Goal: Information Seeking & Learning: Learn about a topic

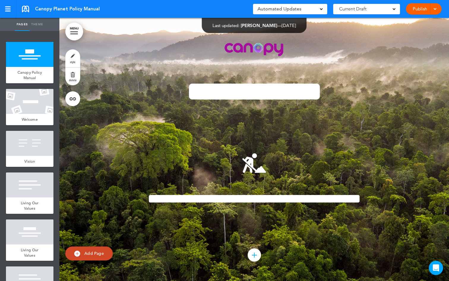
click at [72, 35] on link "MENU" at bounding box center [74, 32] width 18 height 18
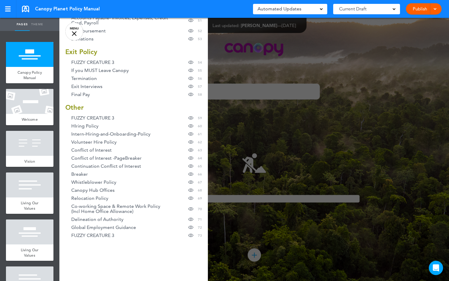
scroll to position [584, 0]
click at [123, 35] on link "Reimbursement Hide page in table of contents 52" at bounding box center [133, 31] width 149 height 8
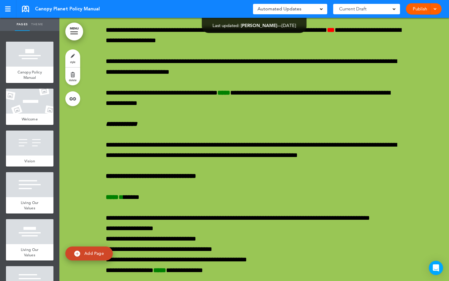
scroll to position [0, 0]
click at [75, 36] on link "MENU" at bounding box center [74, 32] width 18 height 18
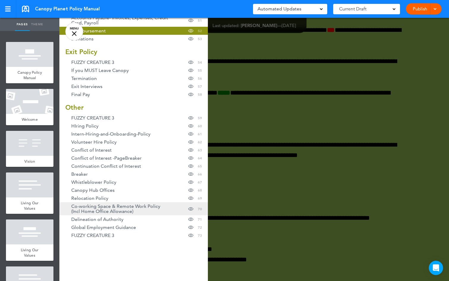
scroll to position [669, 0]
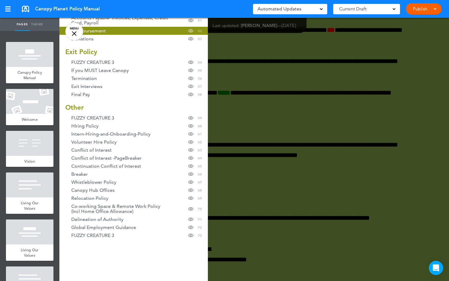
click at [98, 4] on span "Procurement Policy" at bounding box center [92, 1] width 42 height 5
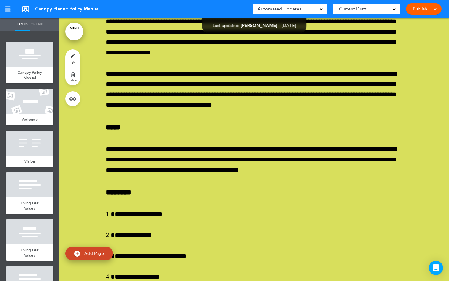
scroll to position [23848, 0]
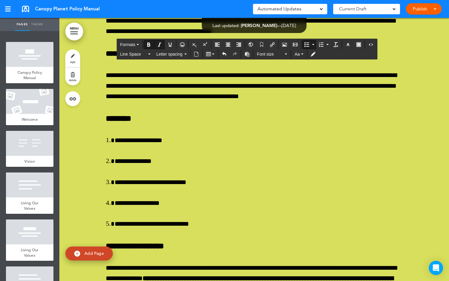
scroll to position [23962, 0]
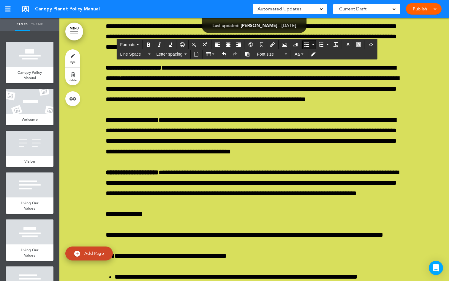
scroll to position [24154, 0]
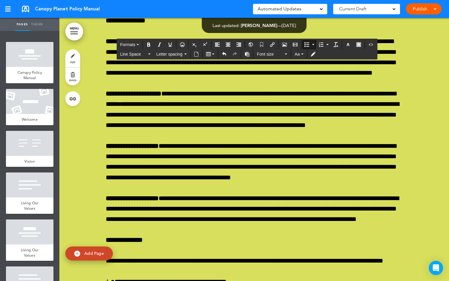
click at [73, 35] on link "MENU" at bounding box center [74, 32] width 18 height 18
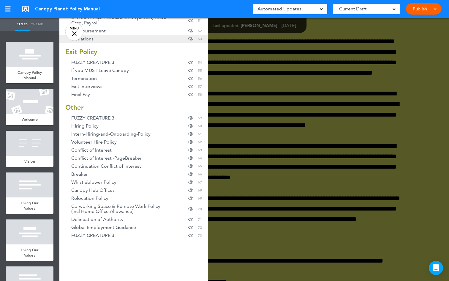
scroll to position [657, 0]
click at [88, 12] on span "AI Usage" at bounding box center [80, 9] width 19 height 5
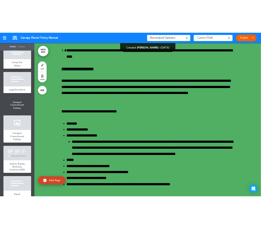
scroll to position [27736, 0]
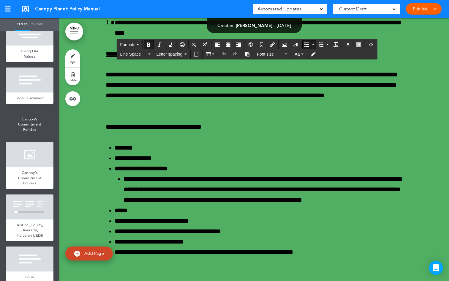
drag, startPoint x: 160, startPoint y: 242, endPoint x: 113, endPoint y: 217, distance: 53.0
copy div "**********"
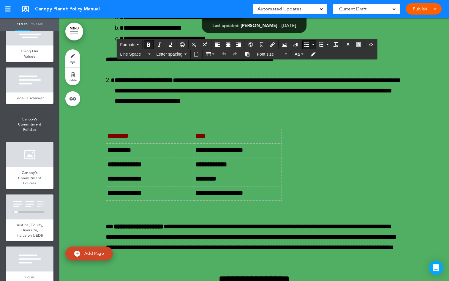
scroll to position [27457, 0]
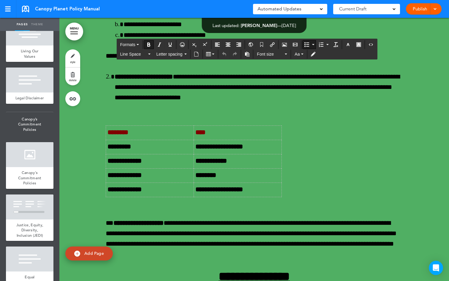
click at [76, 34] on div at bounding box center [73, 34] width 7 height 1
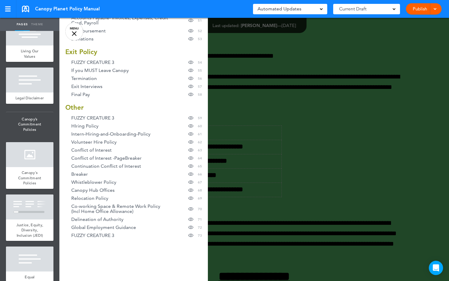
click at [102, 4] on span "Procurement Policy" at bounding box center [92, 1] width 42 height 5
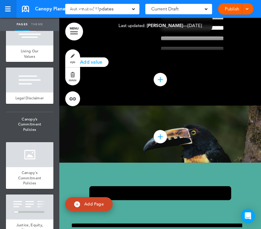
scroll to position [23352, 0]
